Goal: Contribute content

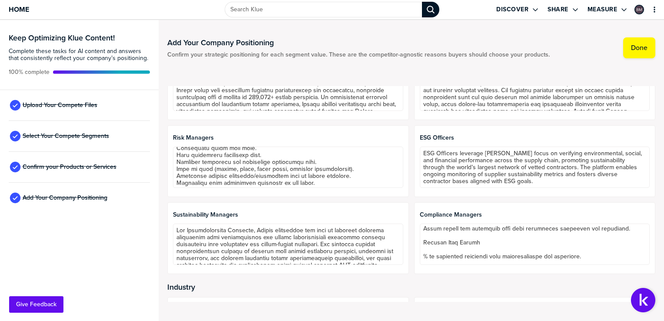
scroll to position [70, 0]
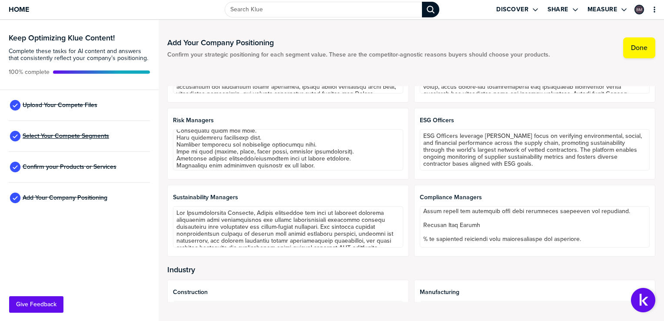
click at [76, 137] on span "Select Your Compete Segments" at bounding box center [66, 136] width 86 height 7
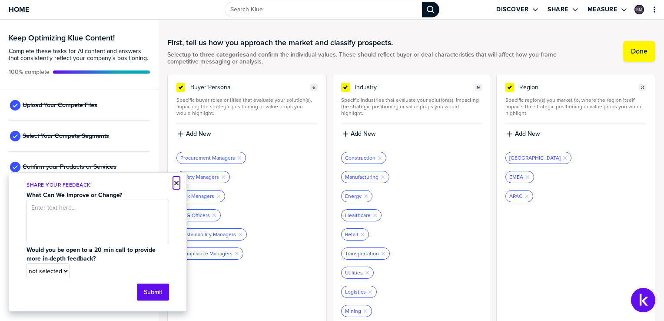
click at [173, 179] on button "×" at bounding box center [176, 183] width 6 height 10
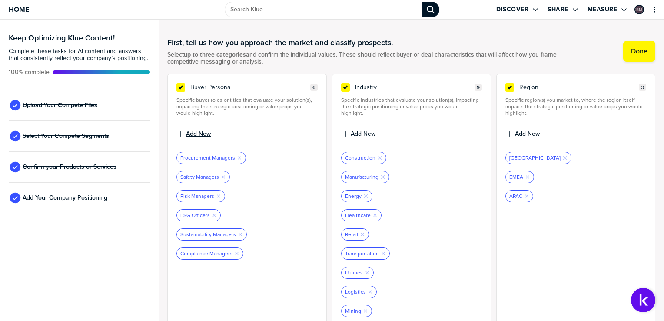
click at [197, 133] on label "Add New" at bounding box center [198, 134] width 25 height 8
click at [197, 133] on input at bounding box center [246, 137] width 141 height 16
type input "Suppliers/Contractors"
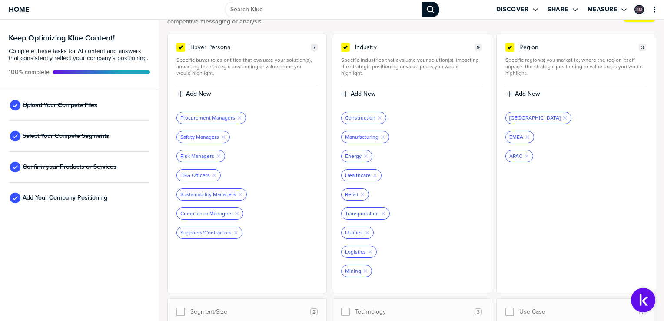
scroll to position [10, 0]
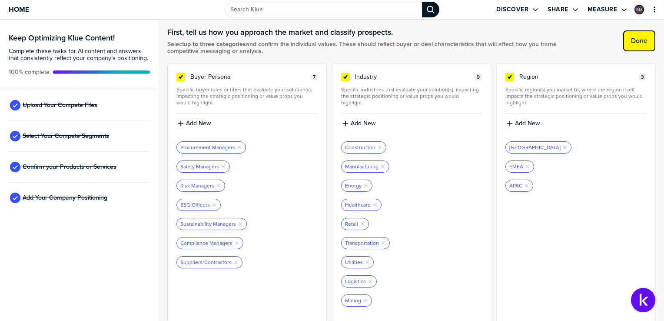
click at [641, 45] on button "Done" at bounding box center [639, 40] width 32 height 21
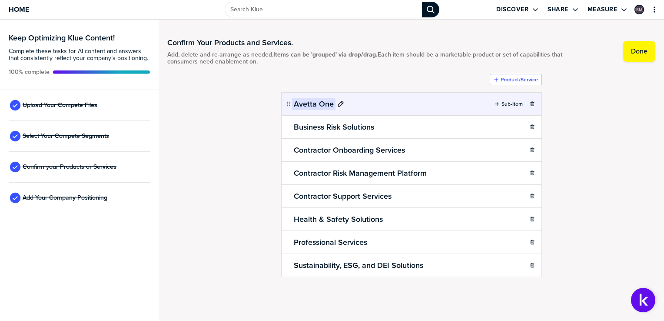
click at [301, 99] on h2 "Avetta One" at bounding box center [313, 104] width 43 height 12
click at [563, 161] on div "Confirm Your Products and Services. Add, delete and re-arrange as needed. Items…" at bounding box center [411, 170] width 488 height 283
click at [641, 52] on label "Done" at bounding box center [639, 51] width 17 height 9
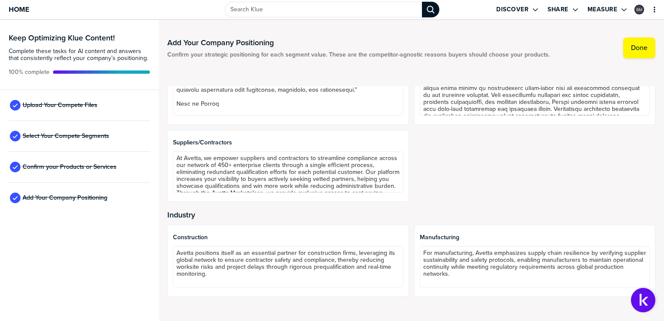
scroll to position [196, 0]
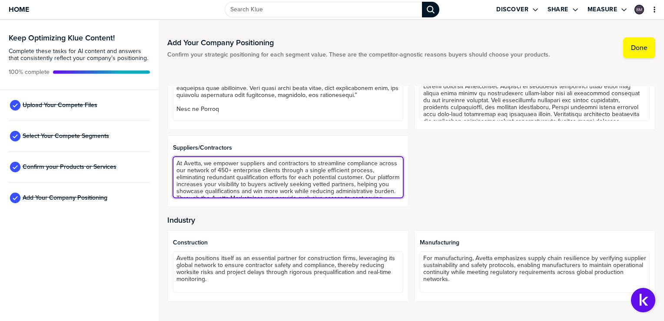
click at [307, 175] on textarea "At Avetta, we empower suppliers and contractors to streamline compliance across…" at bounding box center [288, 176] width 230 height 41
